Goal: Browse casually

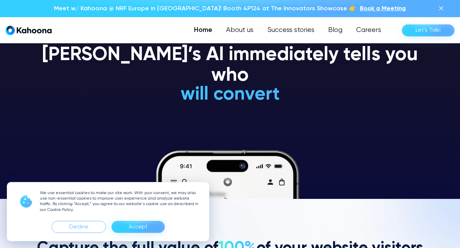
scroll to position [49, 0]
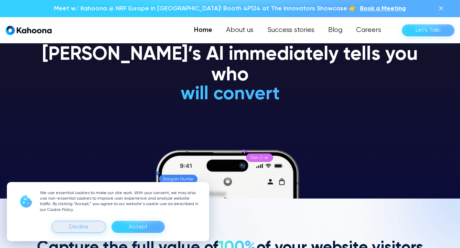
click at [78, 229] on div "Decline" at bounding box center [78, 227] width 19 height 11
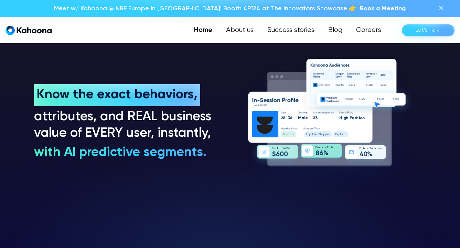
scroll to position [511, 0]
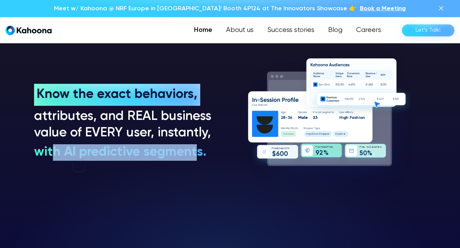
drag, startPoint x: 54, startPoint y: 153, endPoint x: 195, endPoint y: 153, distance: 140.2
click at [195, 153] on h3 "with AI predictive segments." at bounding box center [120, 152] width 172 height 16
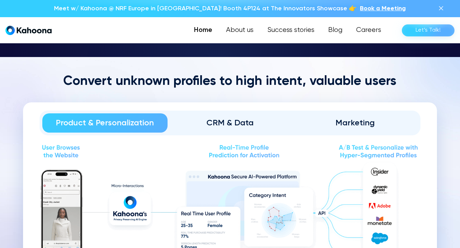
scroll to position [709, 0]
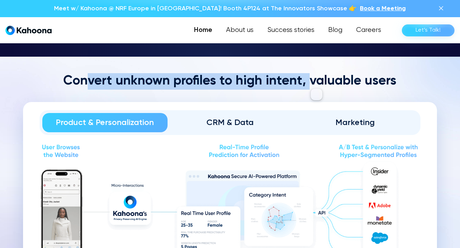
drag, startPoint x: 90, startPoint y: 85, endPoint x: 310, endPoint y: 82, distance: 219.6
click at [310, 82] on h2 "Convert unknown profiles to high intent, valuable users" at bounding box center [229, 81] width 413 height 16
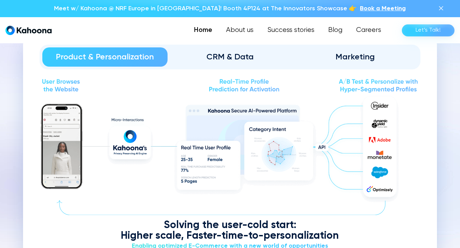
scroll to position [775, 0]
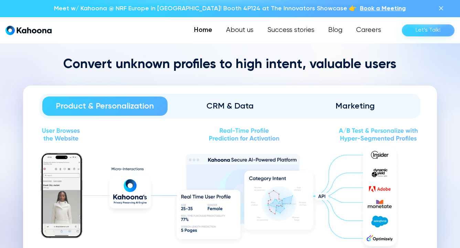
click at [242, 97] on link "CRM & Data" at bounding box center [229, 106] width 125 height 19
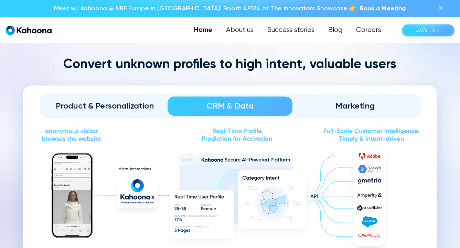
click at [367, 102] on div "Marketing" at bounding box center [355, 106] width 106 height 11
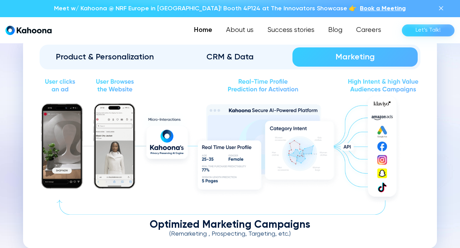
scroll to position [775, 0]
